Goal: Information Seeking & Learning: Learn about a topic

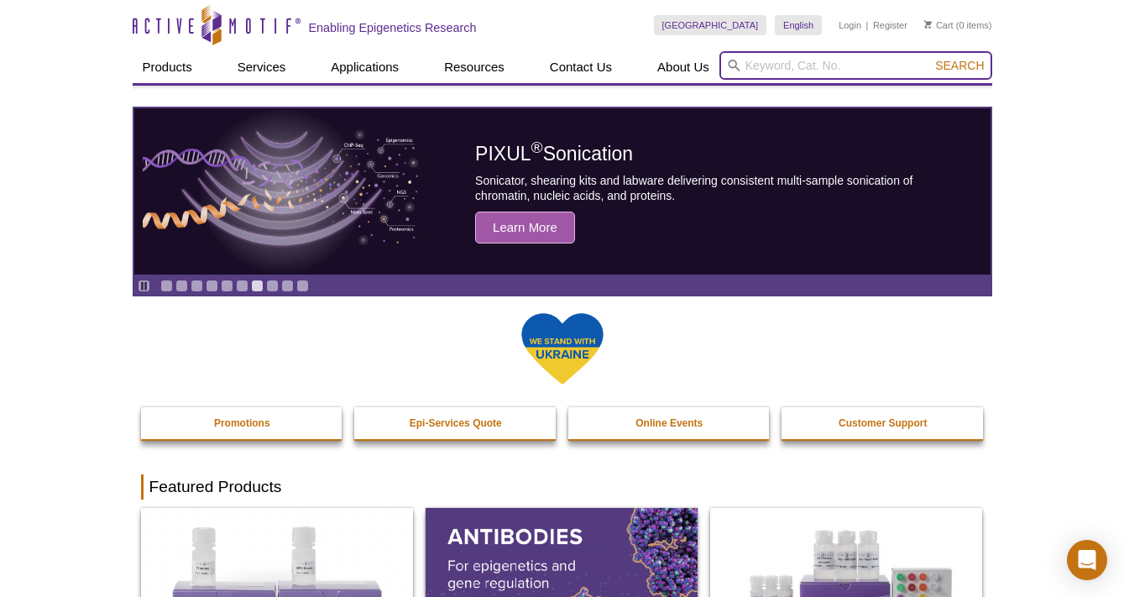
click at [845, 57] on input "search" at bounding box center [855, 65] width 273 height 29
type input "atf4"
click at [930, 58] on button "Search" at bounding box center [959, 65] width 59 height 15
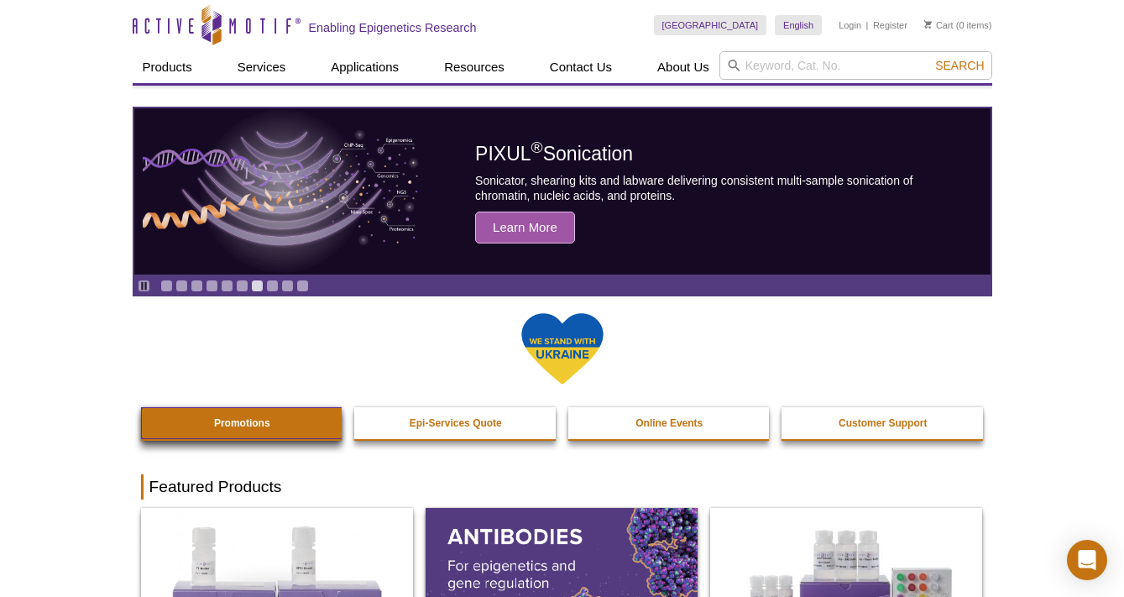
click at [217, 423] on strong "Promotions" at bounding box center [242, 423] width 56 height 12
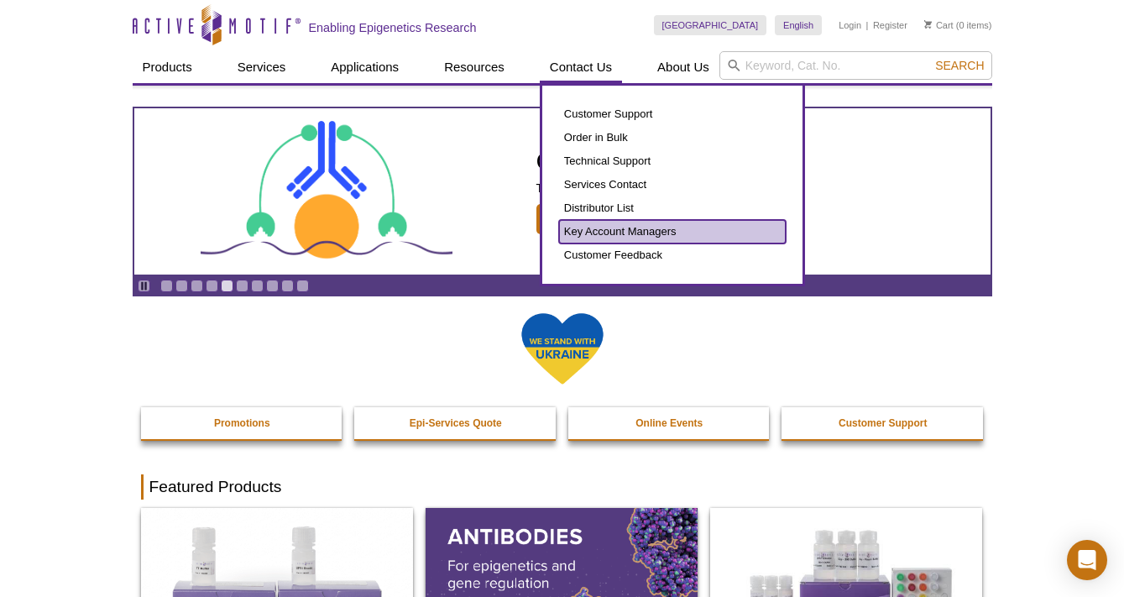
click at [610, 227] on link "Key Account Managers" at bounding box center [672, 231] width 227 height 23
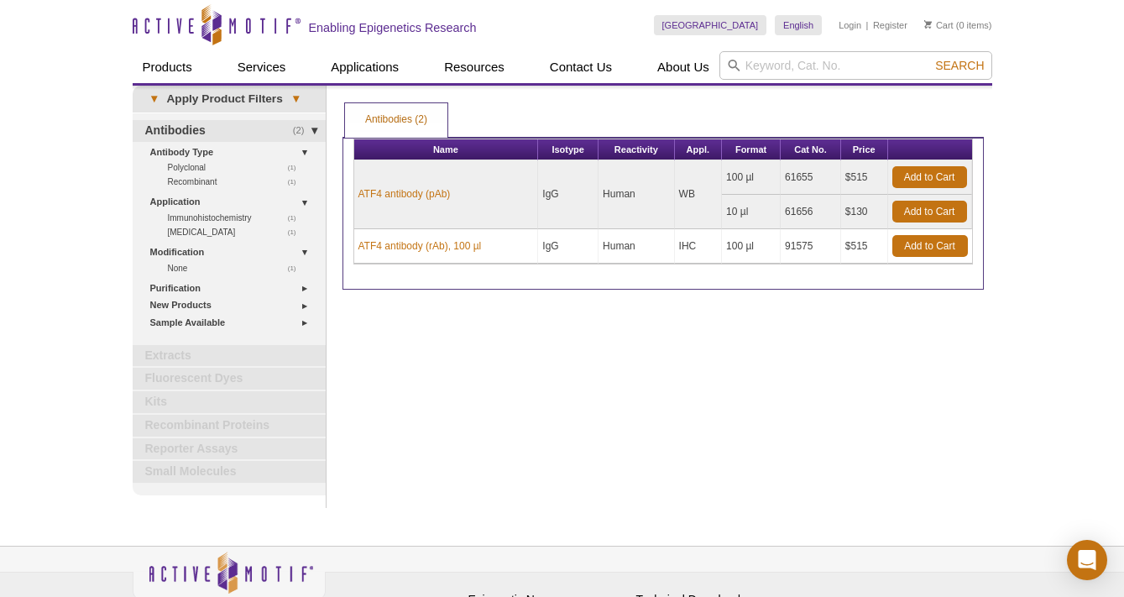
click at [1070, 166] on div "Active Motif Logo Enabling Epigenetics Research 0 Search Skip to content Active…" at bounding box center [562, 346] width 1124 height 692
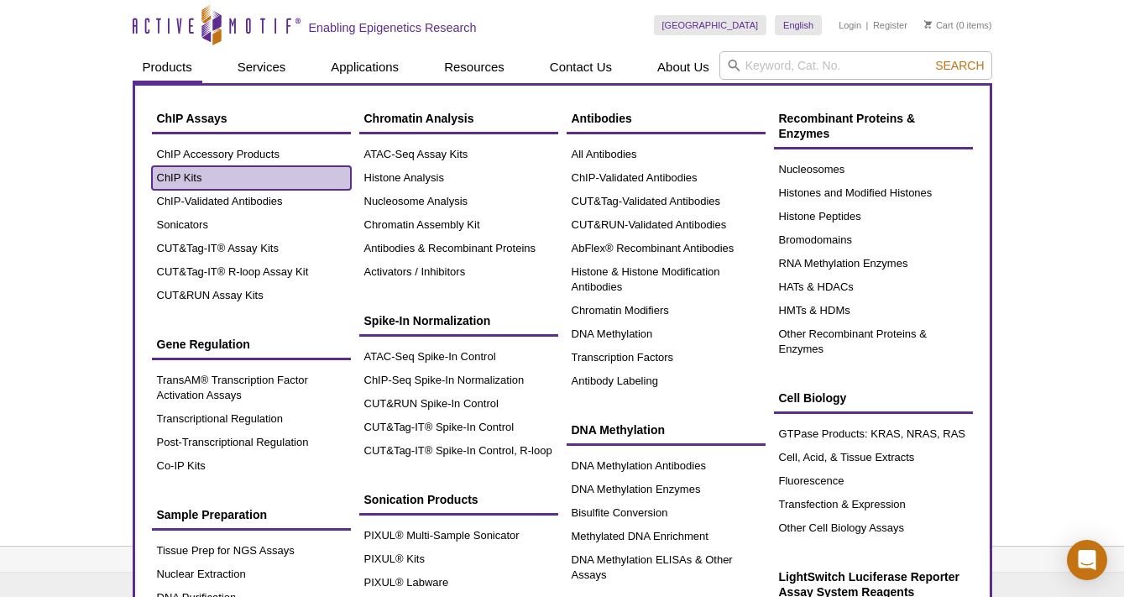
click at [206, 169] on link "ChIP Kits" at bounding box center [251, 177] width 199 height 23
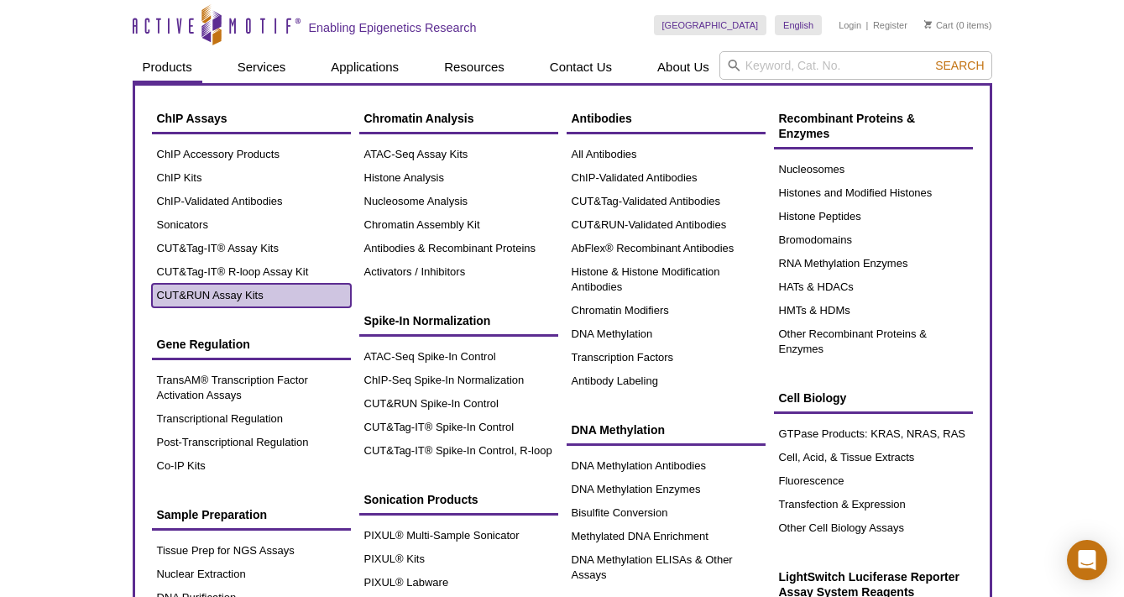
click at [245, 295] on link "CUT&RUN Assay Kits" at bounding box center [251, 295] width 199 height 23
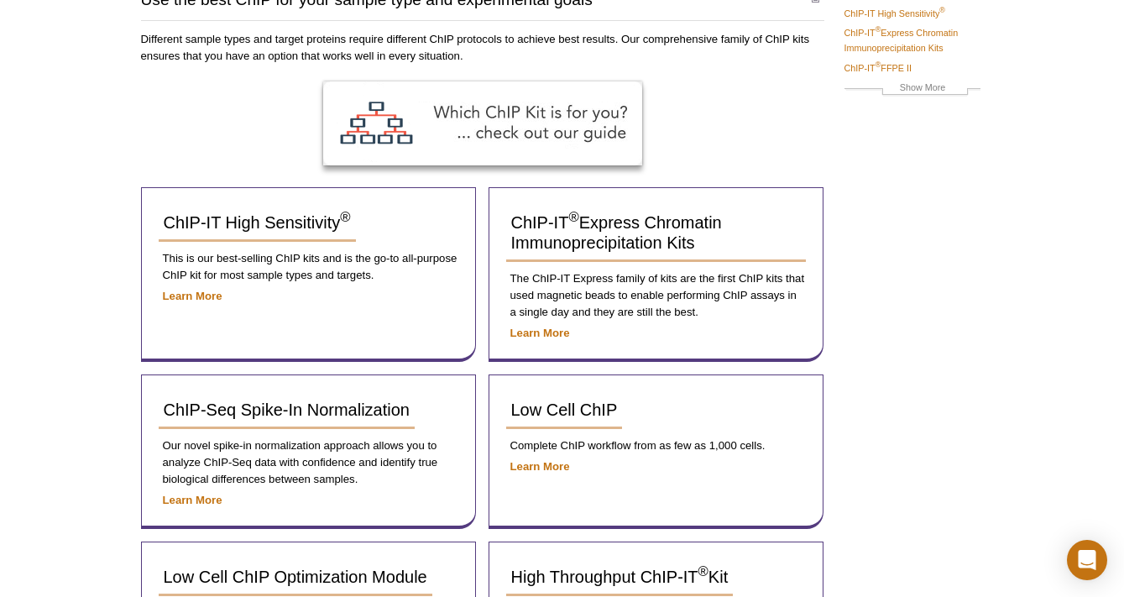
scroll to position [168, 0]
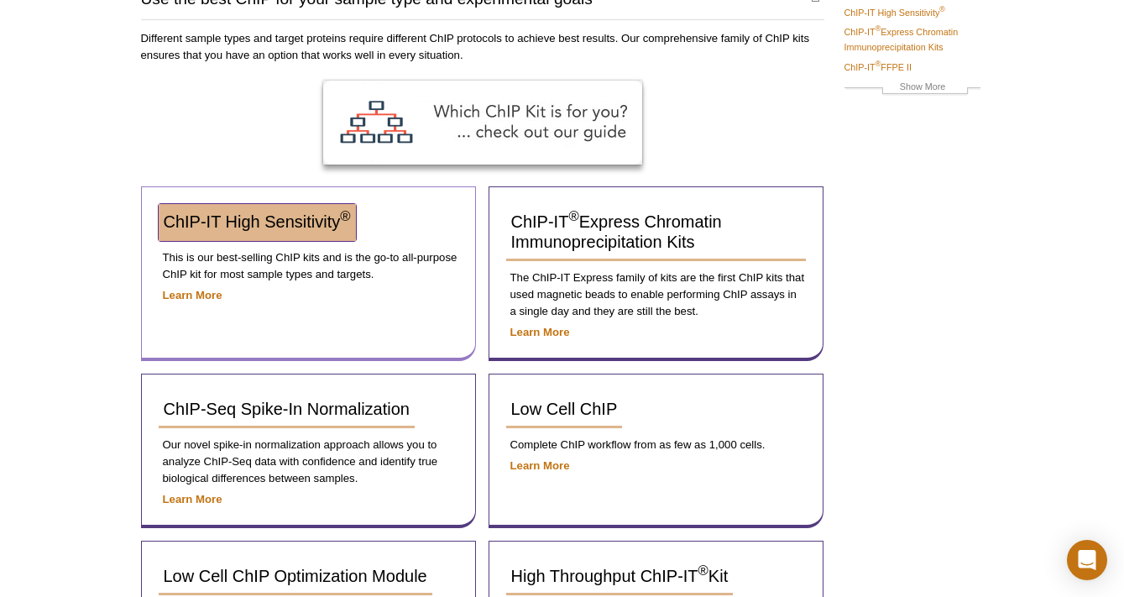
click at [214, 217] on span "ChIP-IT High Sensitivity ®" at bounding box center [257, 221] width 187 height 18
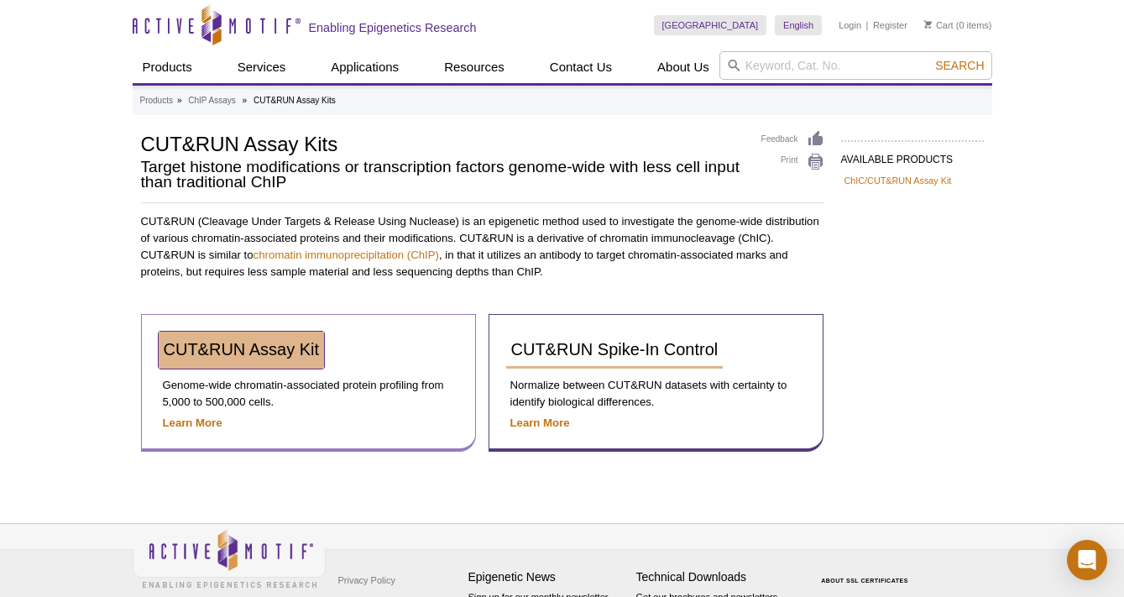
click at [253, 340] on span "CUT&RUN Assay Kit" at bounding box center [242, 349] width 156 height 18
